Goal: Transaction & Acquisition: Purchase product/service

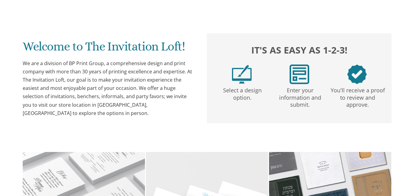
scroll to position [99, 0]
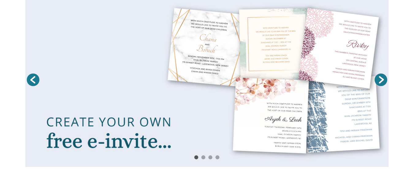
click at [49, 72] on link at bounding box center [206, 80] width 363 height 173
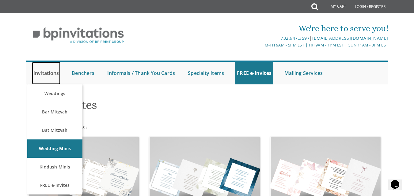
click at [49, 73] on link "Invitations" at bounding box center [46, 73] width 28 height 23
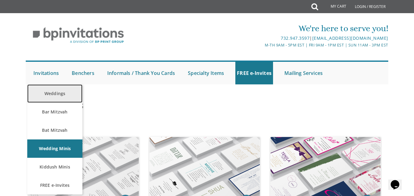
click at [49, 90] on link "Weddings" at bounding box center [54, 94] width 55 height 18
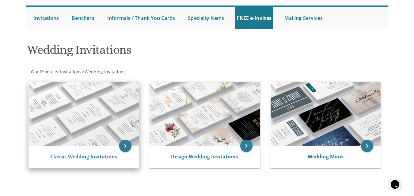
scroll to position [56, 0]
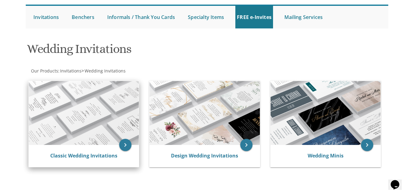
click at [87, 114] on img at bounding box center [84, 113] width 110 height 64
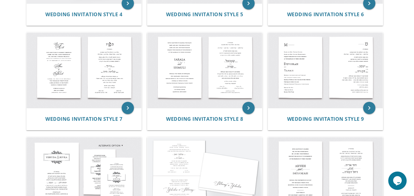
scroll to position [318, 0]
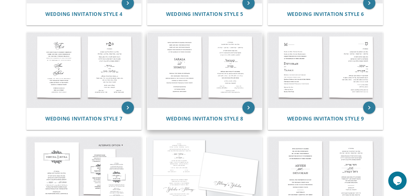
click at [201, 96] on img at bounding box center [204, 69] width 115 height 75
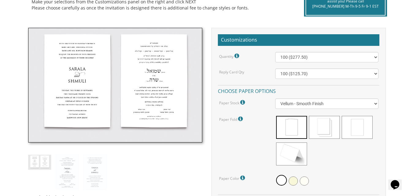
scroll to position [152, 0]
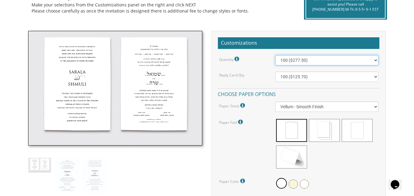
click at [374, 60] on select "100 ($277.50) 200 ($330.45) 300 ($380.65) 400 ($432.70) 500 ($482.10) 600 ($534…" at bounding box center [326, 60] width 103 height 10
